Goal: Information Seeking & Learning: Learn about a topic

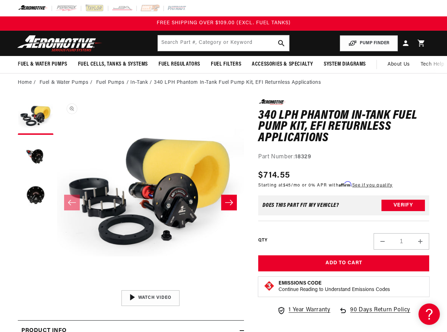
click at [57, 286] on button "Open media 1 in modal" at bounding box center [57, 286] width 0 height 0
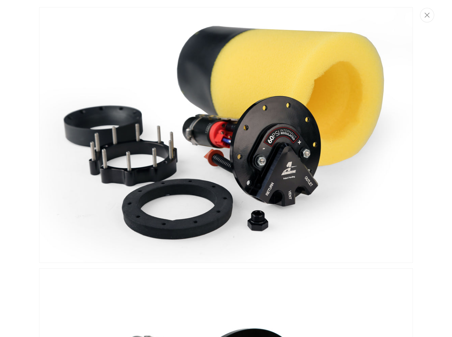
click at [197, 129] on img "Media gallery" at bounding box center [226, 135] width 374 height 256
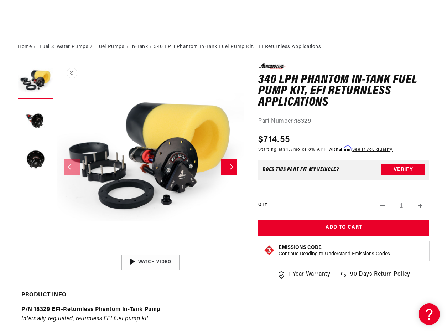
scroll to position [142, 0]
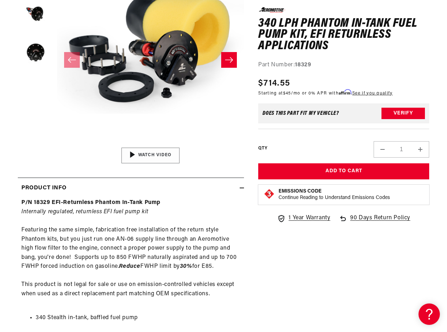
click at [147, 156] on div "02:09" at bounding box center [151, 155] width 108 height 61
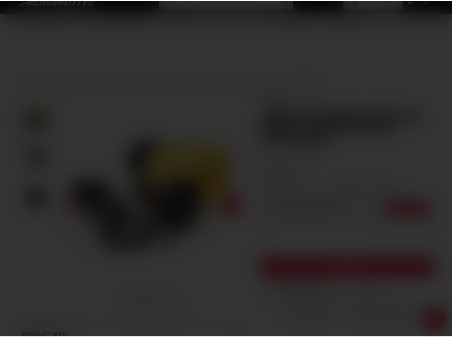
scroll to position [0, 0]
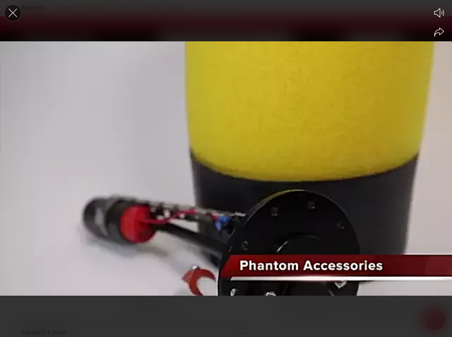
click at [15, 12] on icon "Close the video player" at bounding box center [13, 13] width 16 height 16
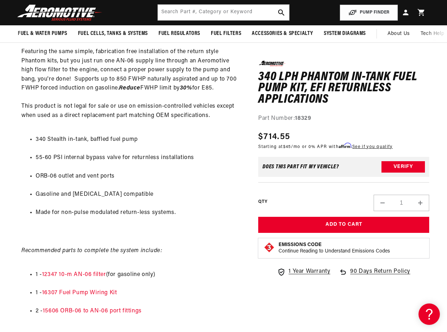
scroll to position [285, 0]
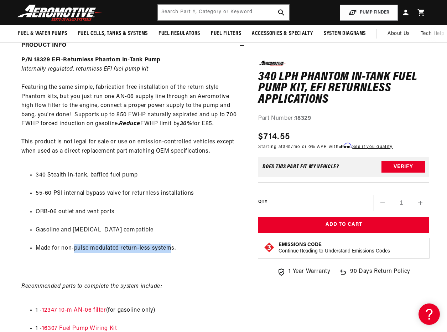
drag, startPoint x: 74, startPoint y: 248, endPoint x: 170, endPoint y: 247, distance: 95.1
click at [170, 247] on li "Made for non-pulse modulated return-less systems." at bounding box center [138, 248] width 205 height 9
drag, startPoint x: 170, startPoint y: 247, endPoint x: 147, endPoint y: 247, distance: 22.4
click at [160, 225] on li "Gasoline and [MEDICAL_DATA] compatible" at bounding box center [138, 229] width 205 height 9
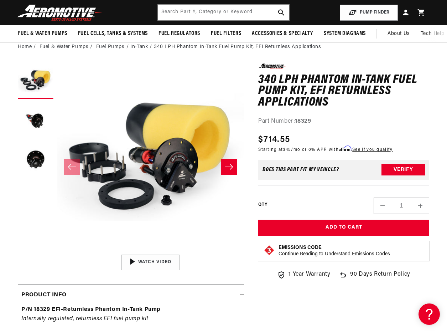
scroll to position [0, 0]
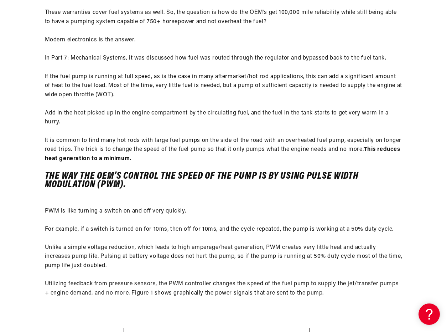
scroll to position [214, 0]
